Goal: Task Accomplishment & Management: Use online tool/utility

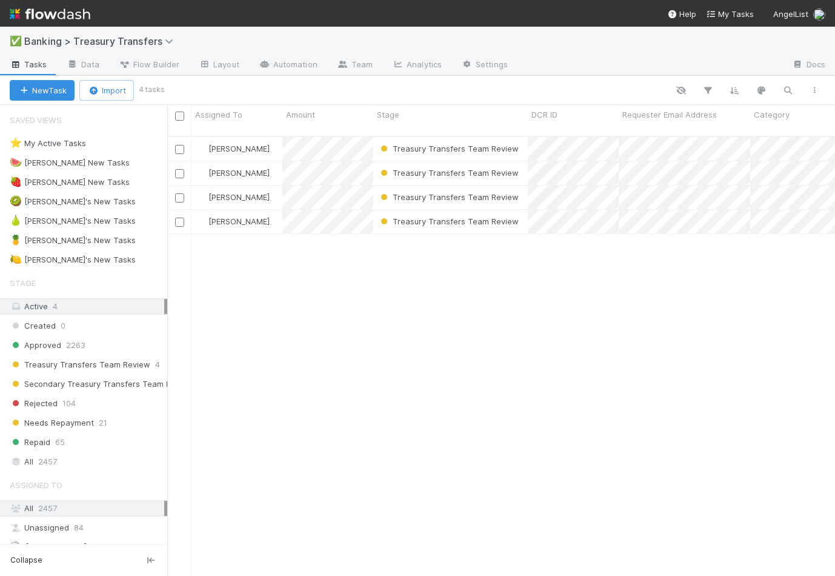
scroll to position [449, 668]
click at [142, 179] on div "🍓 Giang's New Tasks 0" at bounding box center [89, 182] width 158 height 15
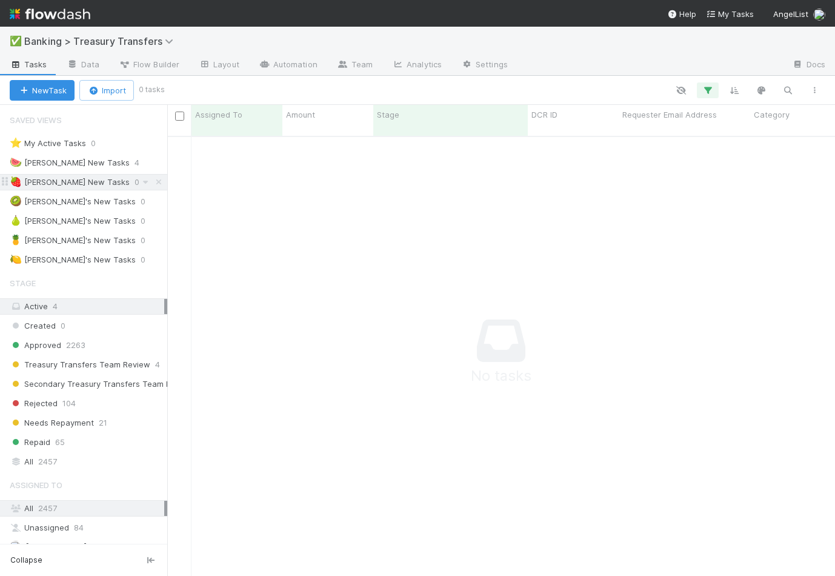
scroll to position [449, 668]
click at [138, 161] on div "🍉 Thomas's New Tasks 4" at bounding box center [89, 162] width 158 height 15
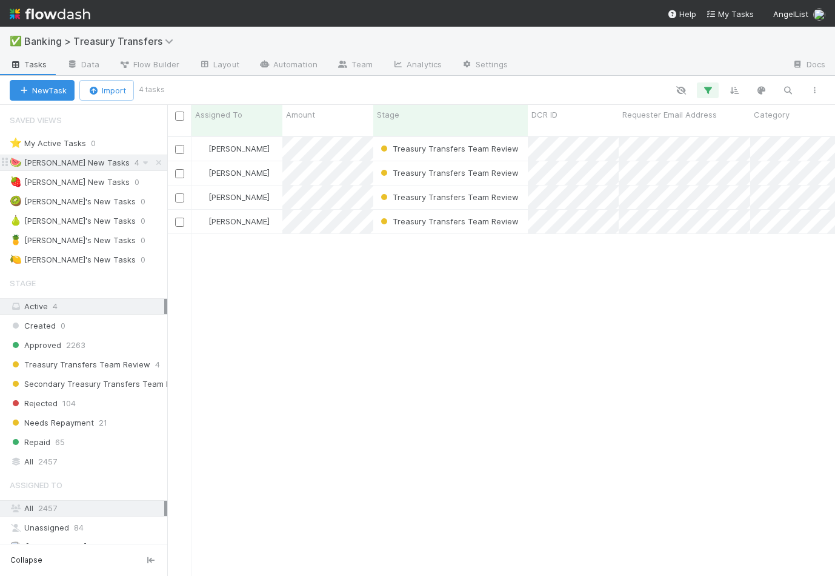
scroll to position [449, 668]
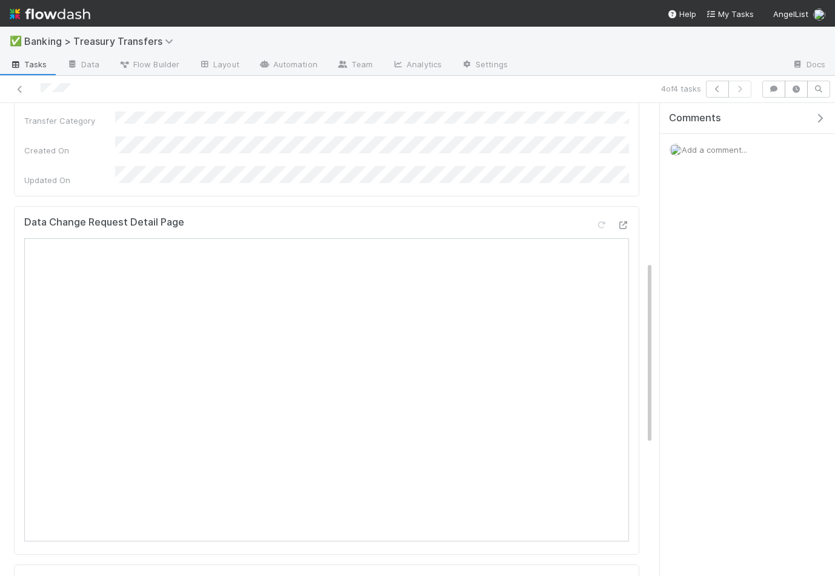
scroll to position [408, 0]
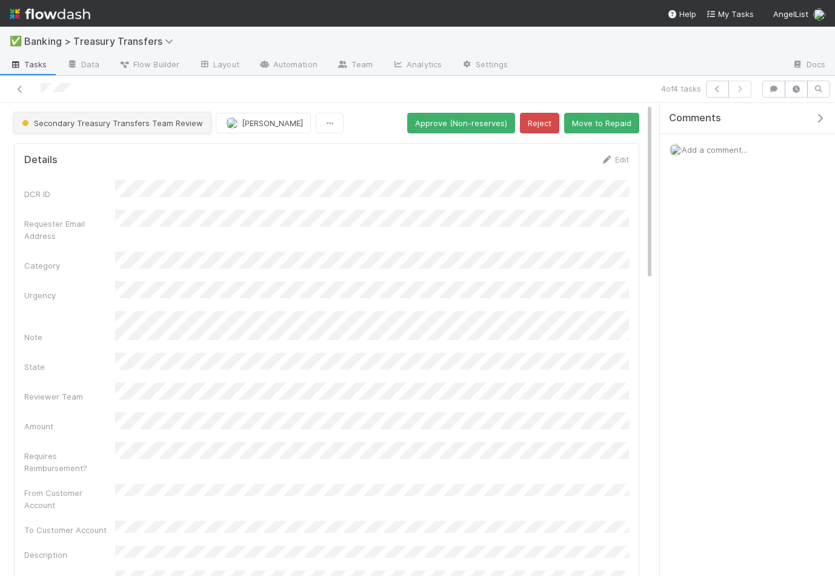
click at [88, 122] on span "Secondary Treasury Transfers Team Review" at bounding box center [111, 123] width 184 height 10
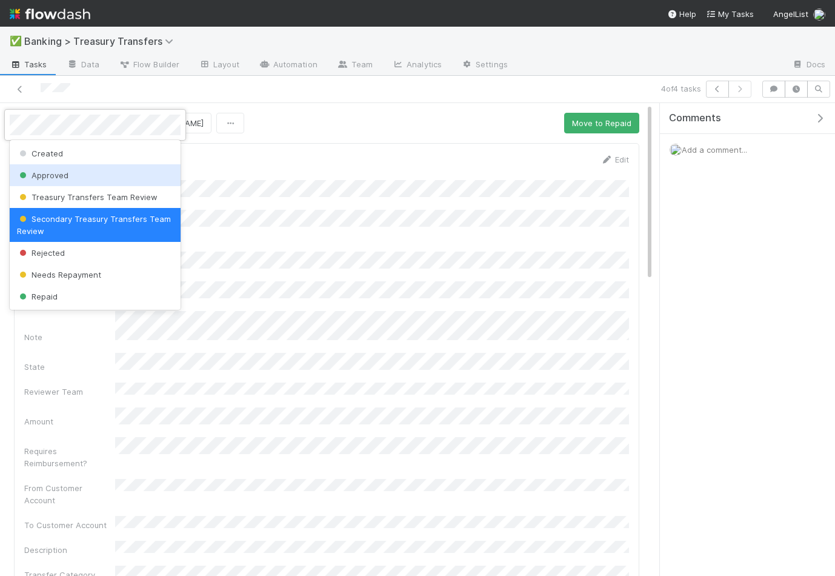
click at [55, 176] on span "Approved" at bounding box center [43, 175] width 52 height 10
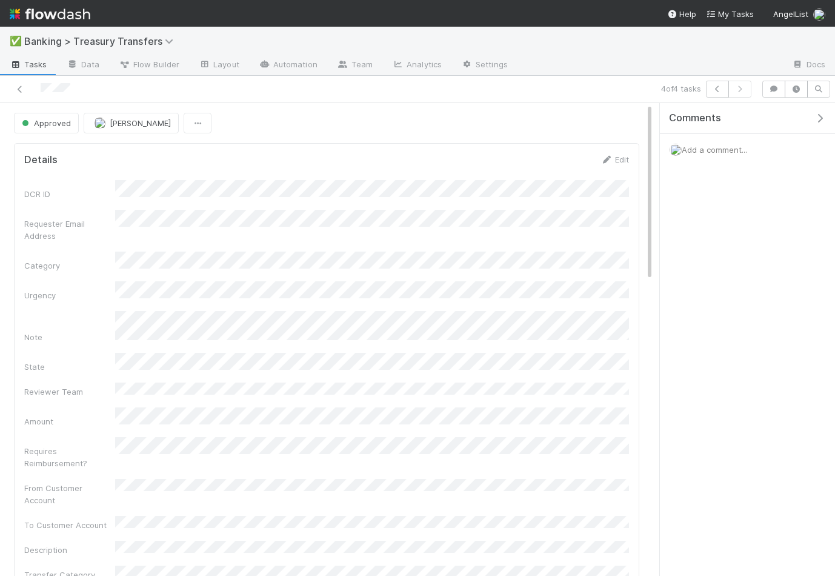
click at [34, 64] on span "Tasks" at bounding box center [29, 64] width 38 height 12
